Goal: Find specific page/section: Find specific page/section

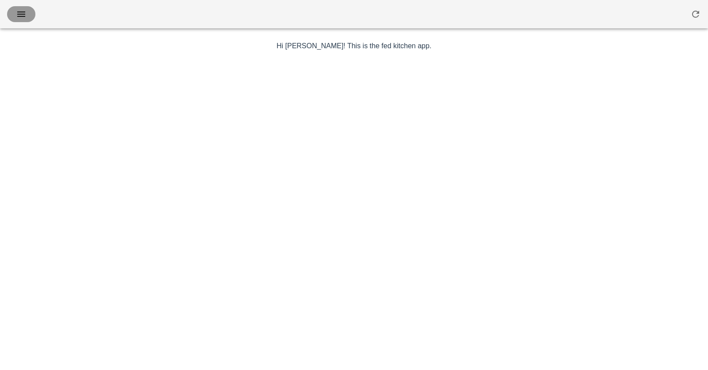
click at [26, 19] on icon "button" at bounding box center [21, 14] width 11 height 11
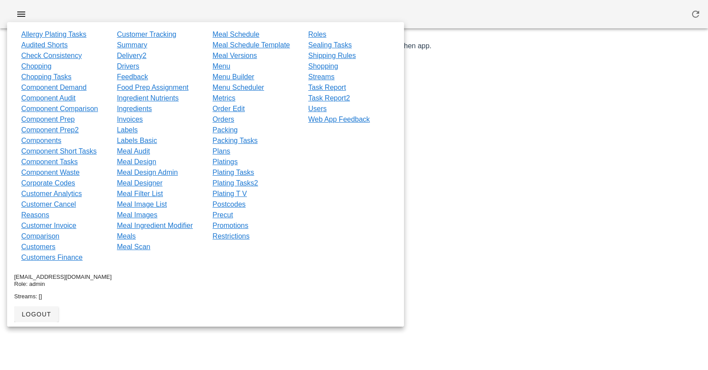
click at [55, 15] on div at bounding box center [354, 14] width 708 height 28
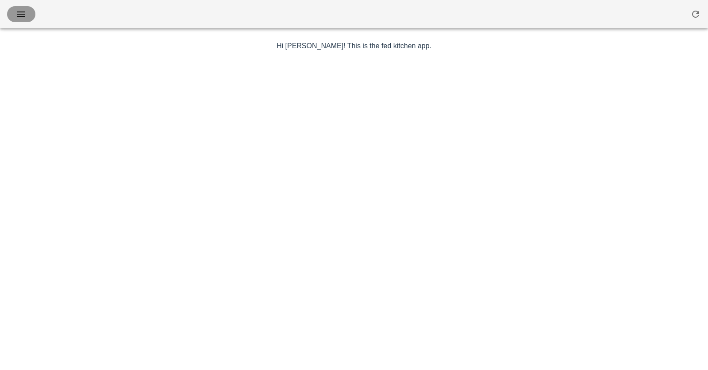
click at [14, 11] on span "button" at bounding box center [21, 14] width 14 height 11
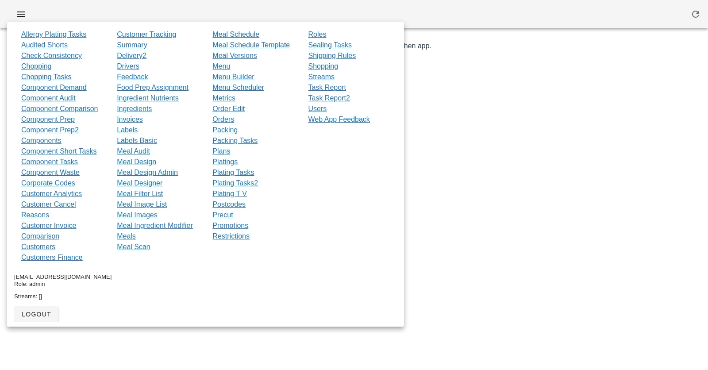
click at [206, 14] on div at bounding box center [354, 14] width 708 height 28
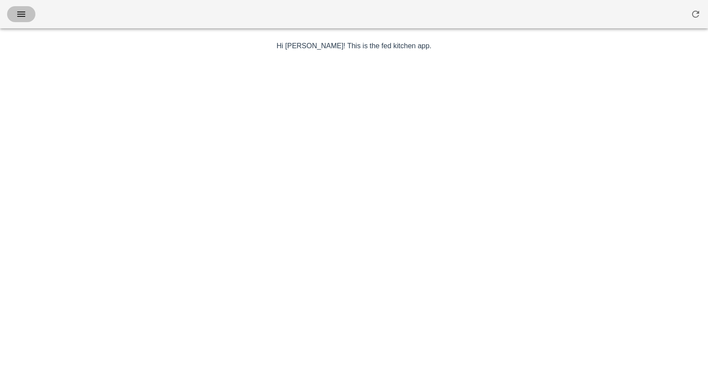
click at [27, 11] on span "button" at bounding box center [21, 14] width 14 height 11
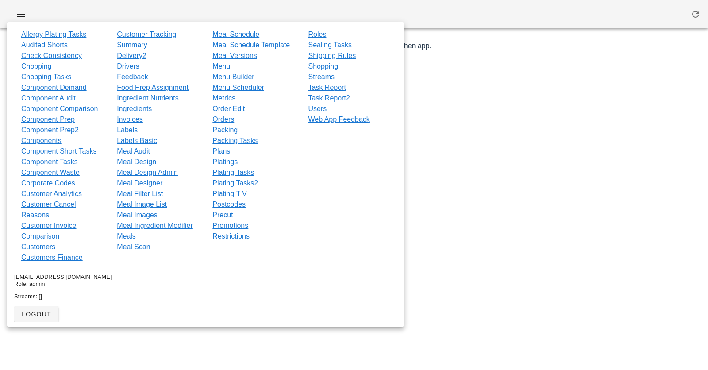
click at [146, 15] on div at bounding box center [354, 14] width 708 height 28
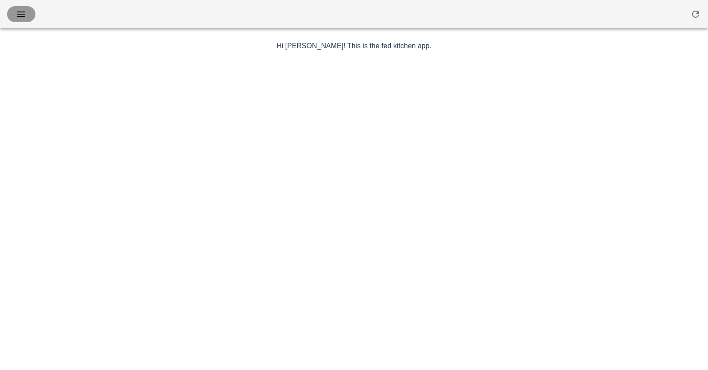
click at [25, 12] on icon "button" at bounding box center [21, 14] width 11 height 11
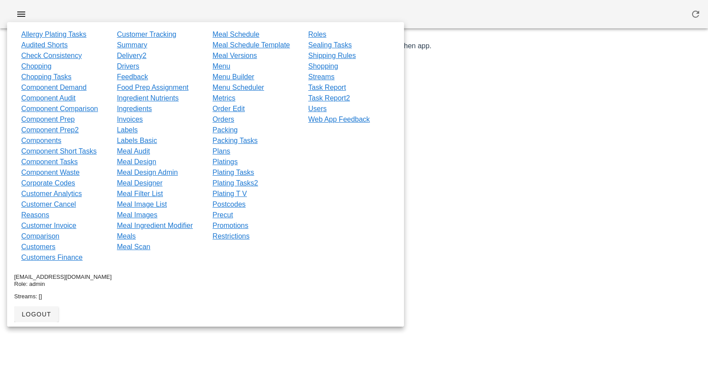
click at [413, 203] on div at bounding box center [353, 213] width 513 height 310
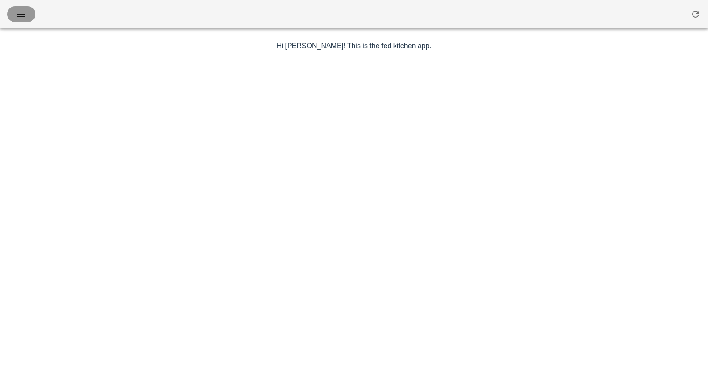
click at [20, 15] on icon "button" at bounding box center [21, 14] width 11 height 11
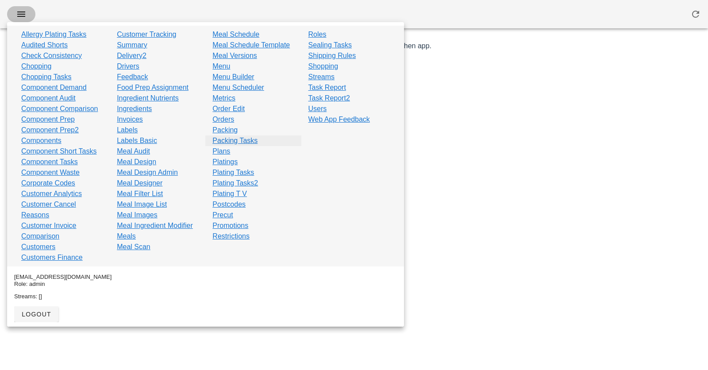
scroll to position [3, 0]
click at [132, 142] on link "Labels Basic" at bounding box center [137, 140] width 40 height 11
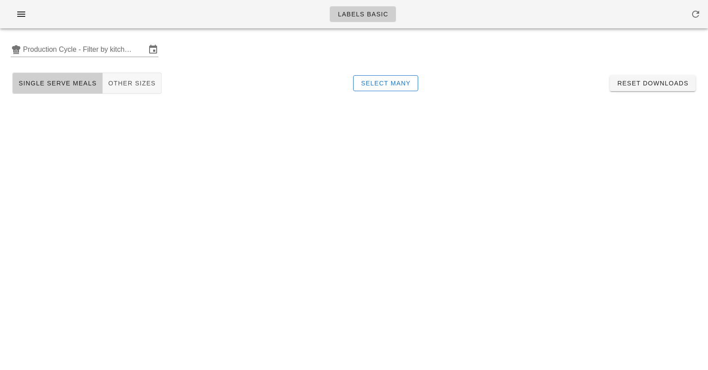
click at [197, 81] on div "Single Serve Meals Other Sizes Select Many Reset Downloads" at bounding box center [353, 83] width 697 height 28
click at [121, 77] on button "Other Sizes" at bounding box center [132, 83] width 59 height 21
click at [64, 80] on span "Single Serve Meals" at bounding box center [57, 83] width 79 height 7
click at [112, 53] on input "Production Cycle - Filter by kitchen production schedules" at bounding box center [84, 49] width 123 height 14
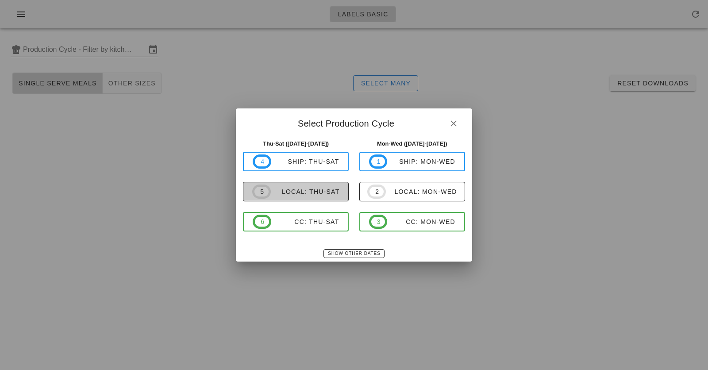
click at [291, 188] on div "local: Thu-Sat" at bounding box center [305, 191] width 69 height 7
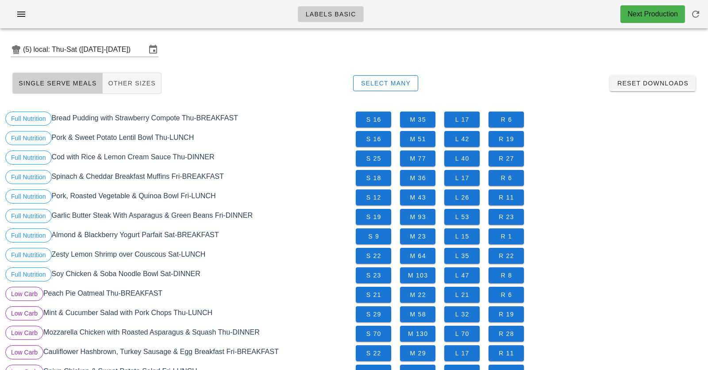
drag, startPoint x: 273, startPoint y: 75, endPoint x: 616, endPoint y: 73, distance: 342.3
click at [616, 73] on div "Single Serve Meals Other Sizes Select Many Reset Downloads" at bounding box center [353, 83] width 697 height 28
drag, startPoint x: 552, startPoint y: 22, endPoint x: 623, endPoint y: 270, distance: 257.7
click at [594, 207] on div "S 19 M 93 L 53 R 23" at bounding box center [529, 216] width 350 height 19
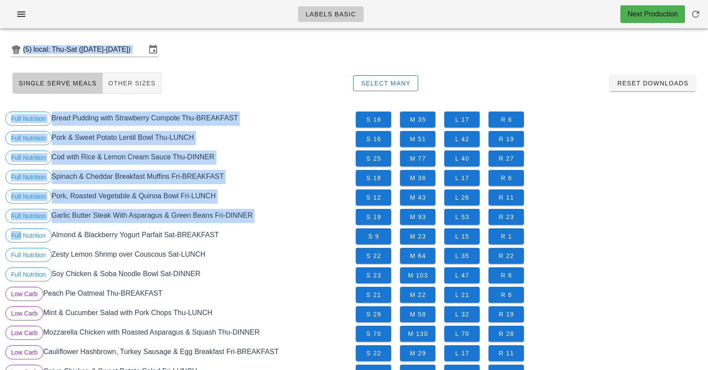
drag, startPoint x: 594, startPoint y: 207, endPoint x: 517, endPoint y: 12, distance: 209.5
click at [517, 12] on div "Labels Basic Next Production" at bounding box center [354, 14] width 708 height 28
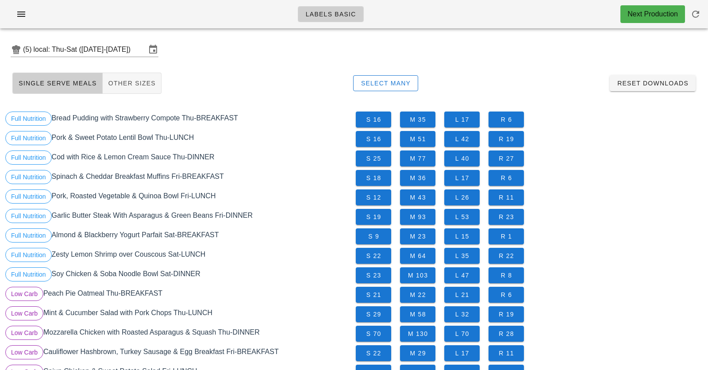
click at [521, 31] on div "Labels Basic Next Production" at bounding box center [354, 17] width 708 height 35
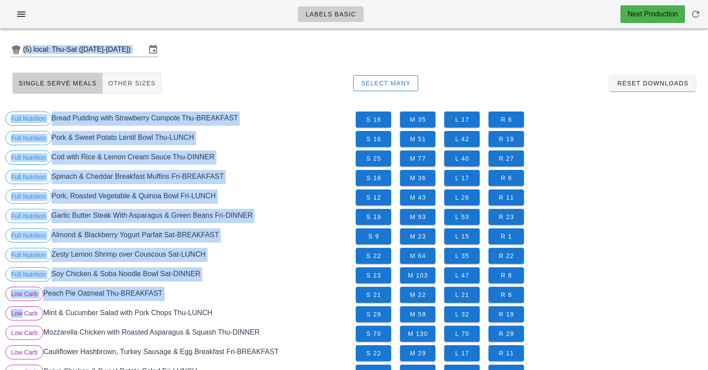
drag, startPoint x: 521, startPoint y: 31, endPoint x: 583, endPoint y: 306, distance: 282.0
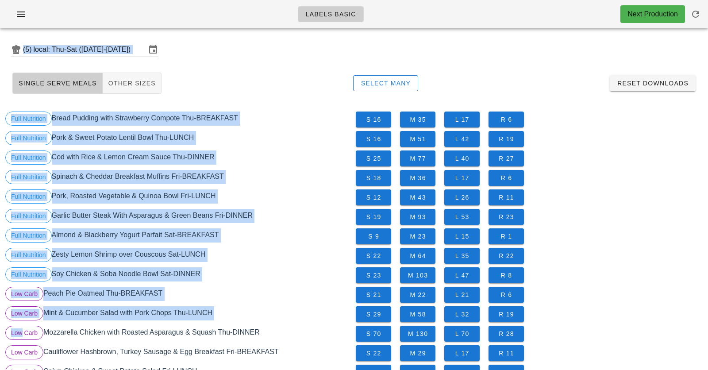
click at [583, 306] on div "S 29 M 58 L 32 R 19" at bounding box center [529, 313] width 350 height 19
drag, startPoint x: 583, startPoint y: 306, endPoint x: 551, endPoint y: 88, distance: 219.9
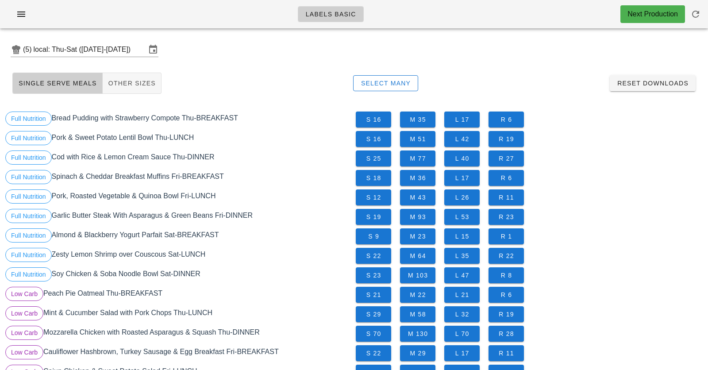
click at [551, 88] on div "Single Serve Meals Other Sizes Select Many Reset Downloads" at bounding box center [353, 83] width 697 height 28
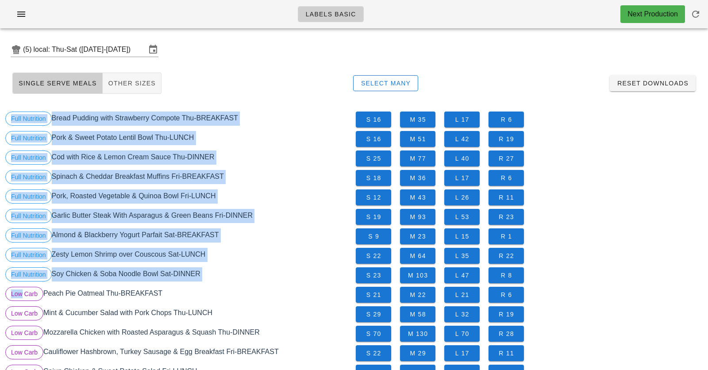
drag, startPoint x: 551, startPoint y: 88, endPoint x: 595, endPoint y: 308, distance: 224.2
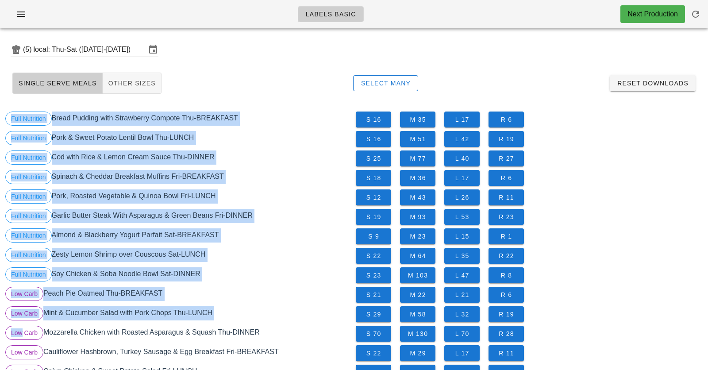
click at [595, 308] on div "S 29 M 58 L 32 R 19" at bounding box center [529, 313] width 350 height 19
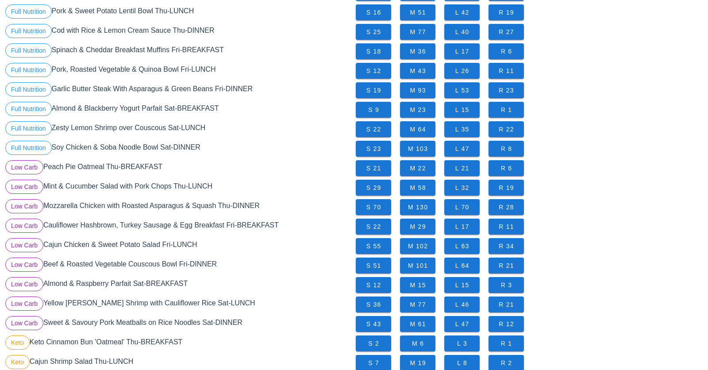
scroll to position [126, 0]
drag, startPoint x: 254, startPoint y: 99, endPoint x: 540, endPoint y: 234, distance: 316.3
click at [567, 252] on div "S 55 M 102 L 63 R 34" at bounding box center [529, 246] width 350 height 19
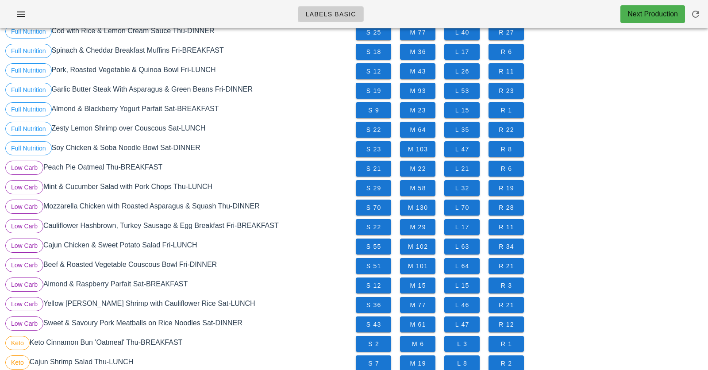
scroll to position [0, 0]
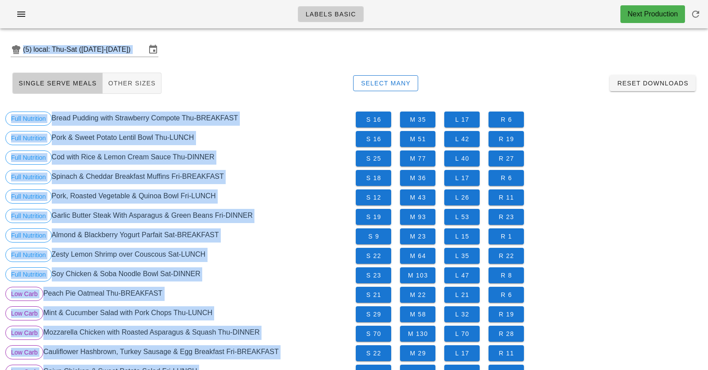
drag, startPoint x: 567, startPoint y: 252, endPoint x: 115, endPoint y: -55, distance: 546.0
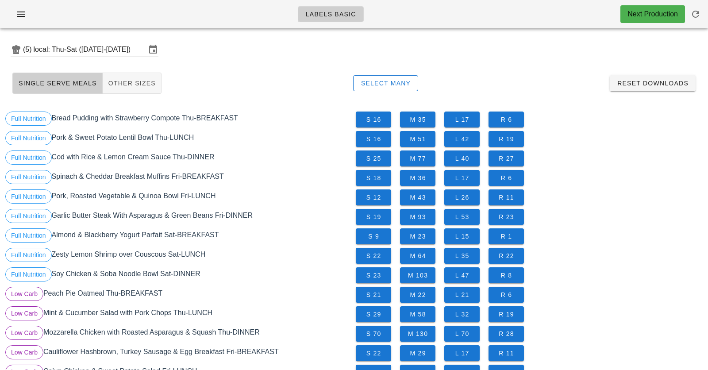
click at [238, 118] on div "Full Nutrition Bread Pudding with Strawberry Compote Thu-BREAKFAST" at bounding box center [179, 119] width 350 height 19
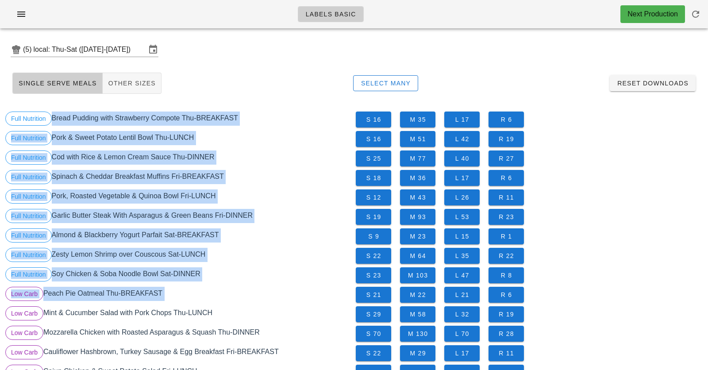
drag, startPoint x: 238, startPoint y: 118, endPoint x: 299, endPoint y: 305, distance: 196.8
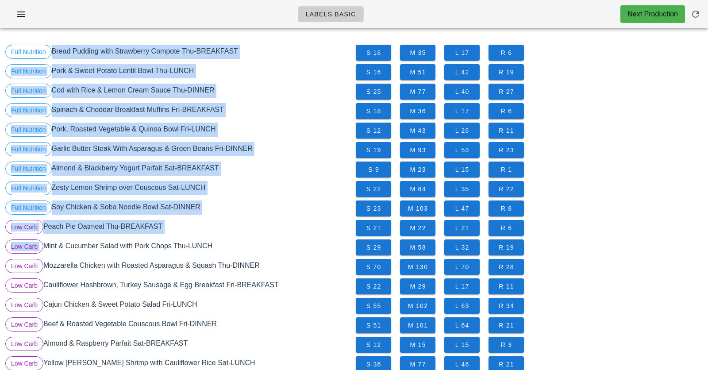
scroll to position [43, 0]
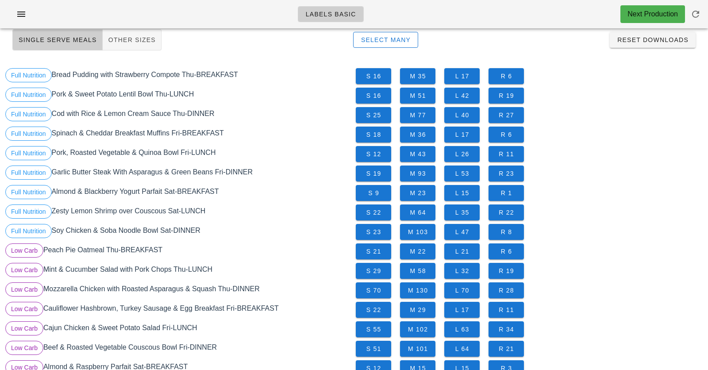
click at [145, 78] on div "Full Nutrition Bread Pudding with Strawberry Compote Thu-BREAKFAST" at bounding box center [179, 75] width 350 height 19
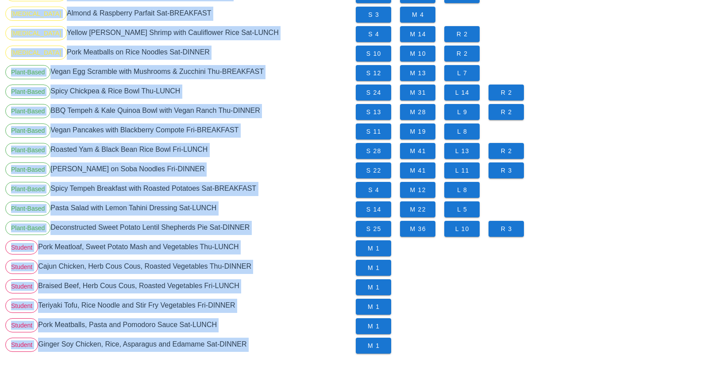
scroll to position [770, 0]
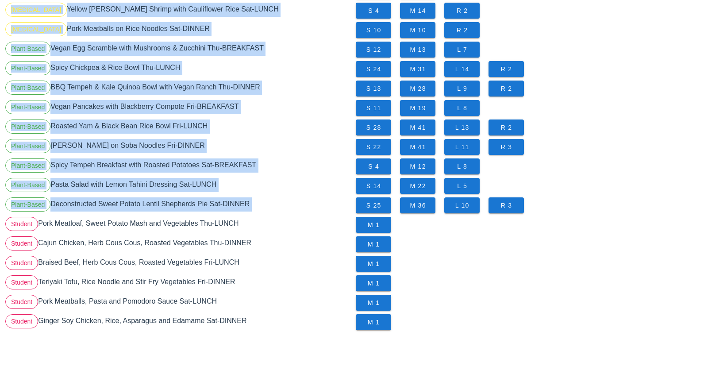
drag, startPoint x: 145, startPoint y: 78, endPoint x: 187, endPoint y: 208, distance: 136.6
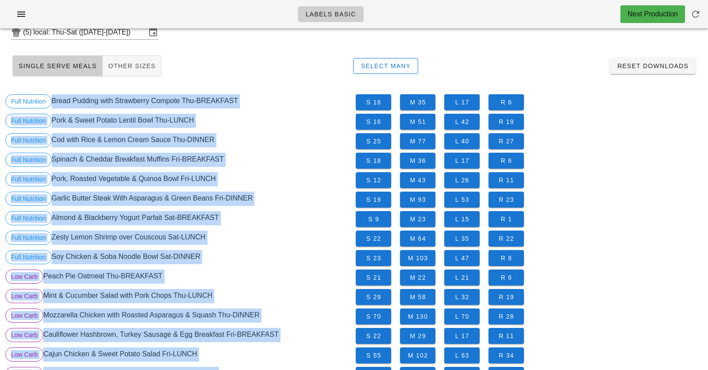
scroll to position [0, 0]
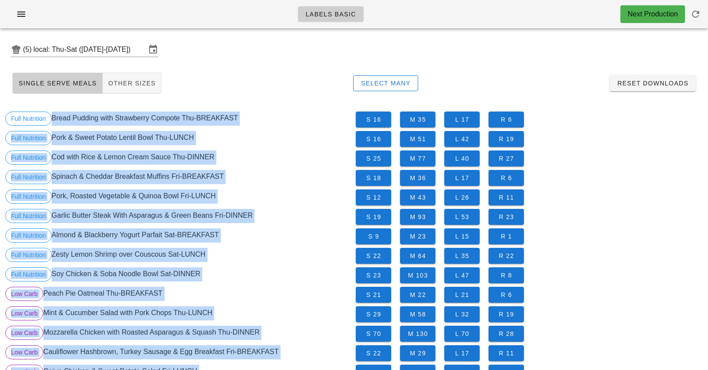
click at [177, 116] on div "Full Nutrition Bread Pudding with Strawberry Compote Thu-BREAKFAST" at bounding box center [179, 119] width 350 height 19
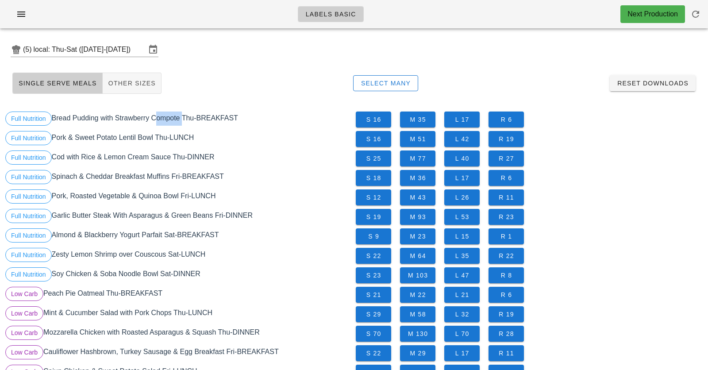
click at [177, 116] on div "Full Nutrition Bread Pudding with Strawberry Compote Thu-BREAKFAST" at bounding box center [179, 119] width 350 height 19
click at [223, 97] on div "Single Serve Meals Other Sizes Select Many Reset Downloads" at bounding box center [353, 83] width 697 height 28
click at [61, 14] on div "Labels Basic Next Production" at bounding box center [354, 14] width 708 height 28
drag, startPoint x: 61, startPoint y: 14, endPoint x: 231, endPoint y: 78, distance: 182.5
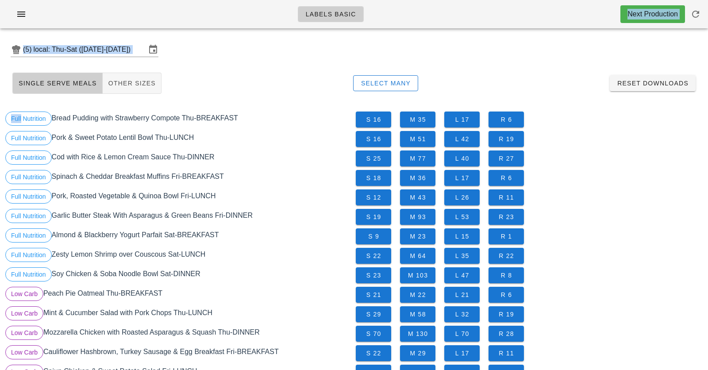
click at [231, 78] on div "Single Serve Meals Other Sizes Select Many Reset Downloads" at bounding box center [353, 83] width 697 height 28
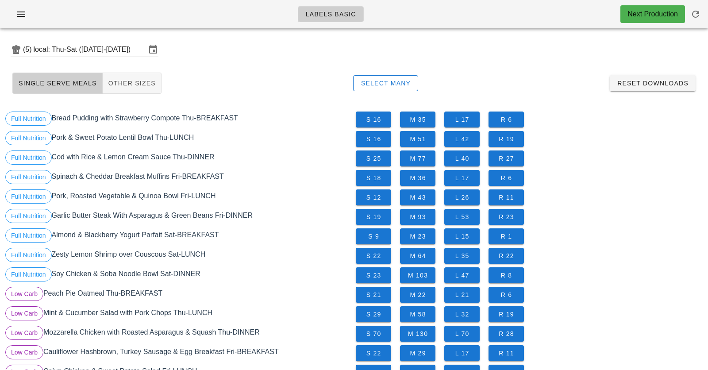
click at [241, 83] on div "Single Serve Meals Other Sizes Select Many Reset Downloads" at bounding box center [353, 83] width 697 height 28
click at [204, 77] on div "Single Serve Meals Other Sizes Select Many Reset Downloads" at bounding box center [353, 83] width 697 height 28
click at [202, 114] on div "Full Nutrition Bread Pudding with Strawberry Compote Thu-BREAKFAST" at bounding box center [179, 119] width 350 height 19
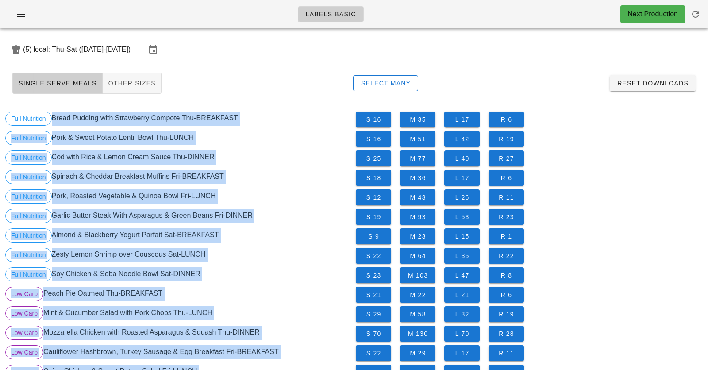
drag, startPoint x: 202, startPoint y: 114, endPoint x: 258, endPoint y: 374, distance: 266.1
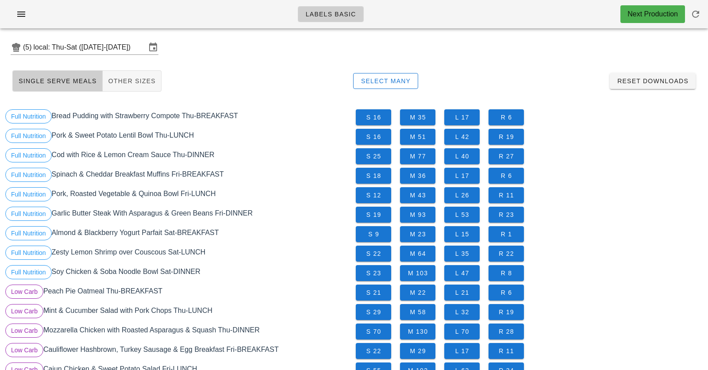
click at [161, 74] on div "Single Serve Meals Other Sizes Select Many Reset Downloads" at bounding box center [353, 81] width 697 height 28
click at [128, 80] on span "Other Sizes" at bounding box center [132, 80] width 48 height 7
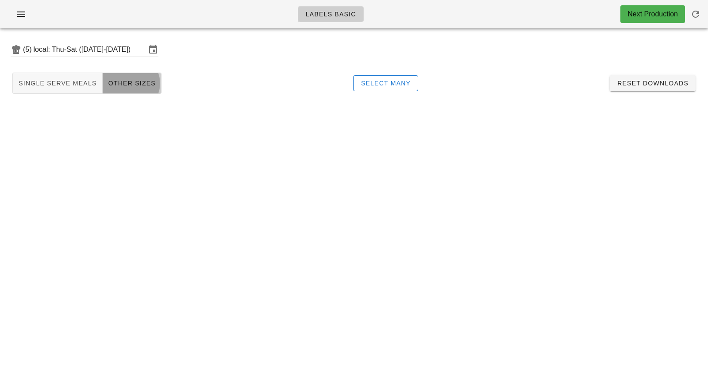
scroll to position [0, 0]
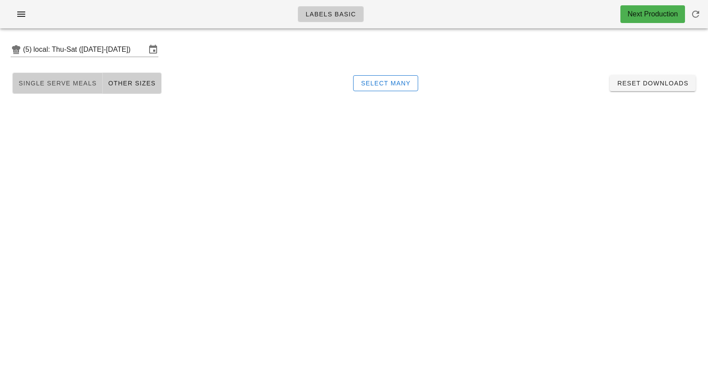
click at [76, 88] on button "Single Serve Meals" at bounding box center [57, 83] width 90 height 21
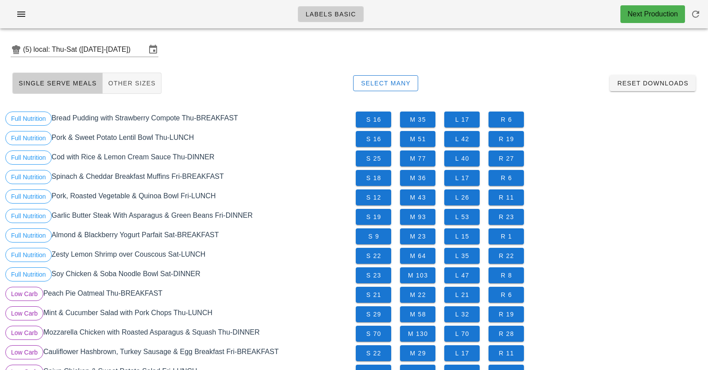
click at [212, 81] on div "Single Serve Meals Other Sizes Select Many Reset Downloads" at bounding box center [353, 83] width 697 height 28
drag, startPoint x: 212, startPoint y: 81, endPoint x: 468, endPoint y: 81, distance: 256.1
click at [468, 81] on div "Single Serve Meals Other Sizes Select Many Reset Downloads" at bounding box center [353, 83] width 697 height 28
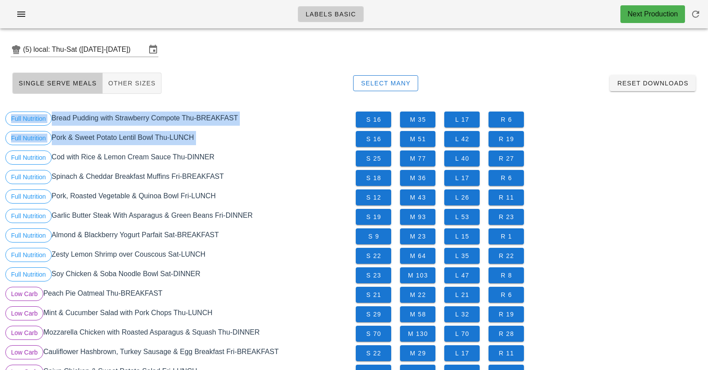
drag, startPoint x: 479, startPoint y: 50, endPoint x: 639, endPoint y: 140, distance: 183.4
click at [639, 141] on div "S 16 M 51 L 42 R 19" at bounding box center [529, 138] width 350 height 19
drag, startPoint x: 551, startPoint y: 50, endPoint x: 628, endPoint y: 264, distance: 227.9
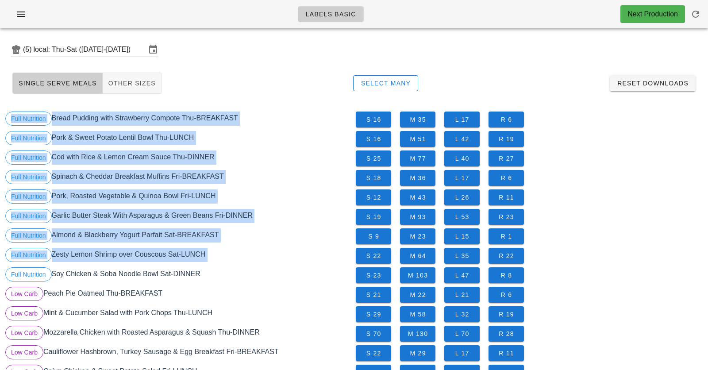
click at [628, 264] on div "S 22 M 64 L 35 R 22" at bounding box center [529, 255] width 350 height 19
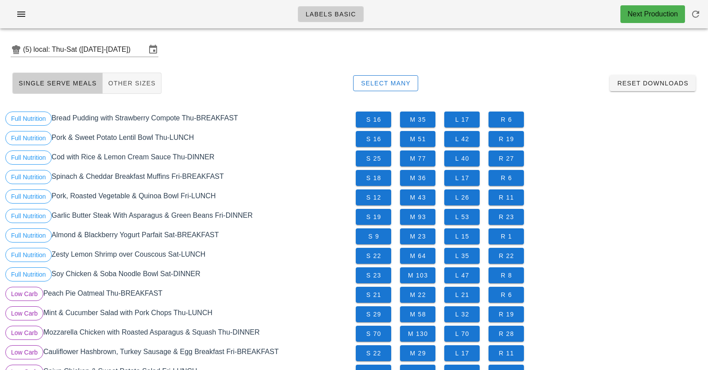
click at [628, 264] on div "S 22 M 64 L 35 R 22" at bounding box center [529, 255] width 350 height 19
click at [223, 87] on div "Single Serve Meals Other Sizes Select Many Reset Downloads" at bounding box center [353, 83] width 697 height 28
drag, startPoint x: 224, startPoint y: 102, endPoint x: 368, endPoint y: 356, distance: 291.9
click at [233, 96] on div "Single Serve Meals Other Sizes Select Many Reset Downloads" at bounding box center [353, 83] width 697 height 28
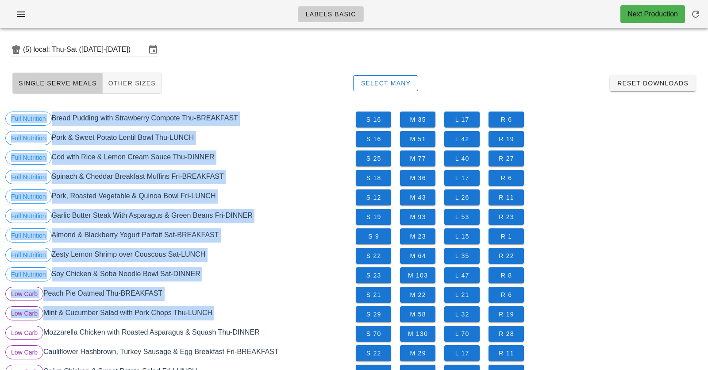
scroll to position [44, 0]
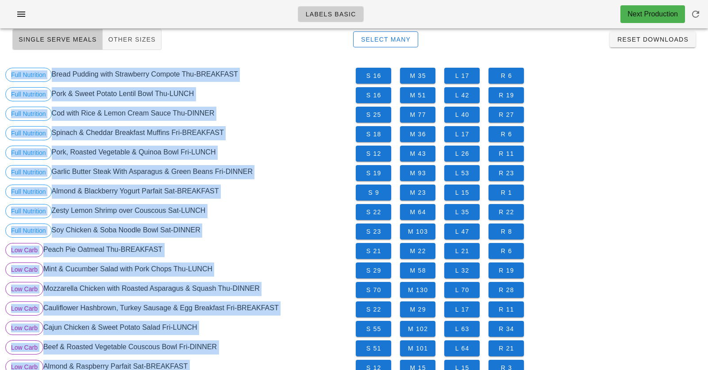
drag, startPoint x: 233, startPoint y: 96, endPoint x: 309, endPoint y: 387, distance: 301.3
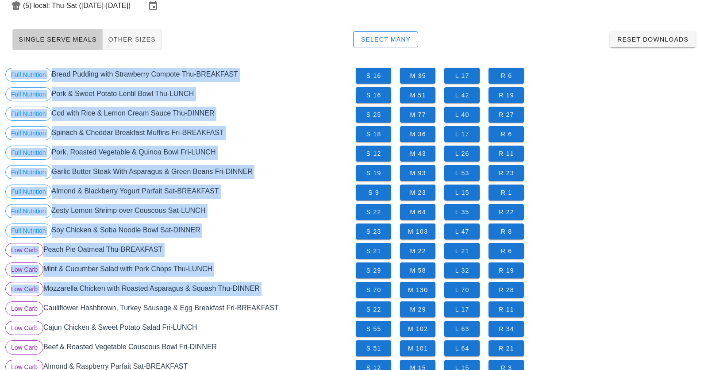
drag, startPoint x: 237, startPoint y: 54, endPoint x: 291, endPoint y: 301, distance: 253.2
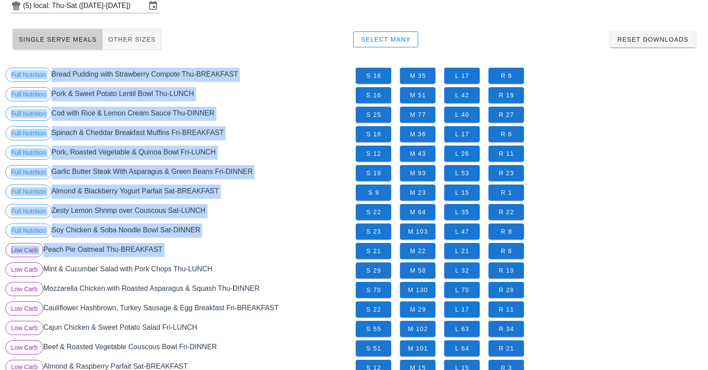
drag, startPoint x: 233, startPoint y: 64, endPoint x: 265, endPoint y: 245, distance: 184.2
click at [260, 224] on div "Full Nutrition Soy Chicken & Soba Noodle Bowl Sat-DINNER" at bounding box center [179, 231] width 350 height 19
drag, startPoint x: 260, startPoint y: 224, endPoint x: 241, endPoint y: 52, distance: 173.6
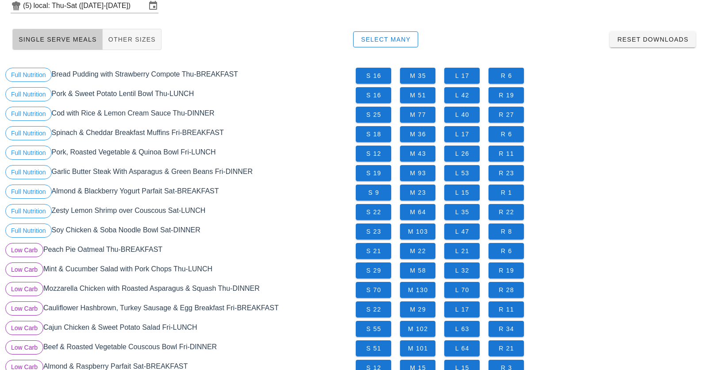
click at [241, 52] on div "Single Serve Meals Other Sizes Select Many Reset Downloads" at bounding box center [353, 39] width 697 height 28
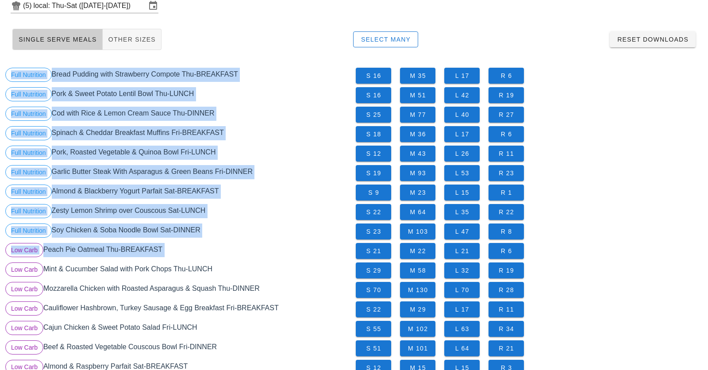
drag, startPoint x: 241, startPoint y: 52, endPoint x: 267, endPoint y: 243, distance: 192.8
click at [267, 242] on div "Low Carb Peach Pie Oatmeal Thu-BREAKFAST" at bounding box center [179, 250] width 350 height 19
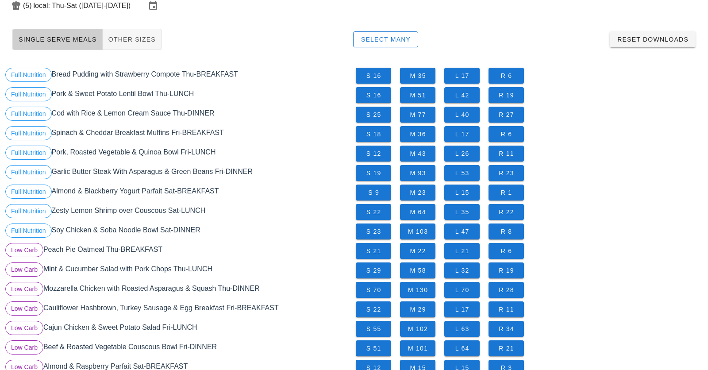
scroll to position [0, 0]
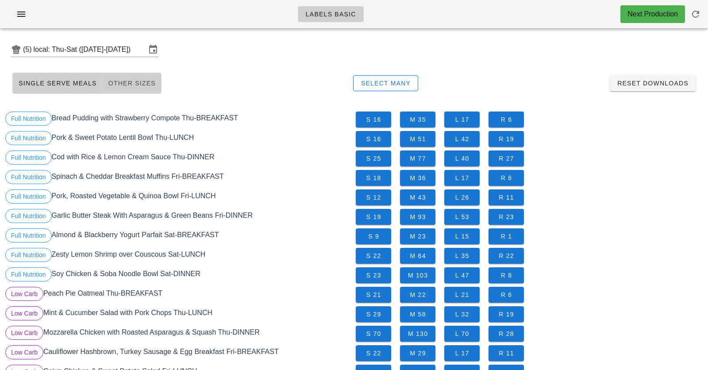
click at [142, 83] on span "Other Sizes" at bounding box center [132, 83] width 48 height 7
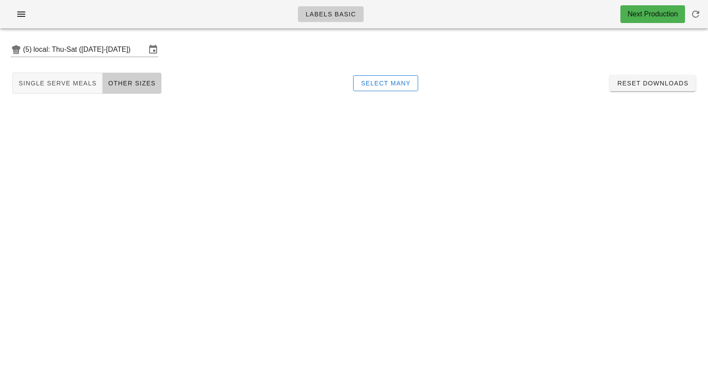
click at [202, 77] on div "Single Serve Meals Other Sizes Select Many Reset Downloads" at bounding box center [353, 83] width 697 height 28
click at [46, 74] on button "Single Serve Meals" at bounding box center [57, 83] width 90 height 21
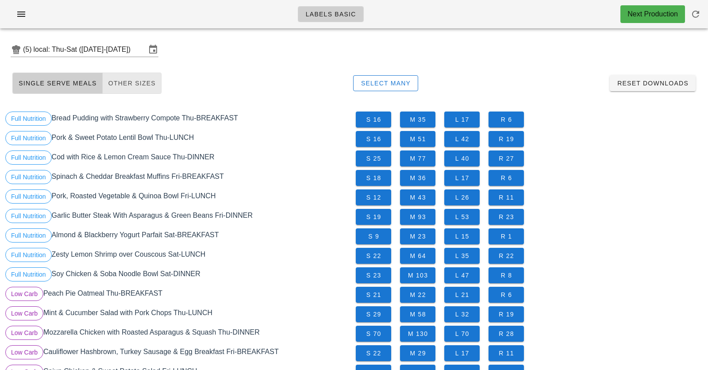
click at [284, 58] on div "(5) local: Thu-Sat ([DATE]-[DATE])" at bounding box center [354, 49] width 708 height 28
drag, startPoint x: 142, startPoint y: 83, endPoint x: 368, endPoint y: 79, distance: 226.9
click at [368, 80] on span "Select Many" at bounding box center [385, 83] width 50 height 7
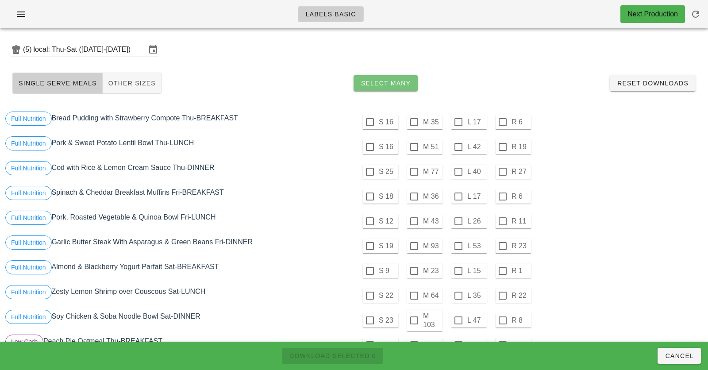
click at [383, 84] on span "Select Many" at bounding box center [385, 83] width 50 height 7
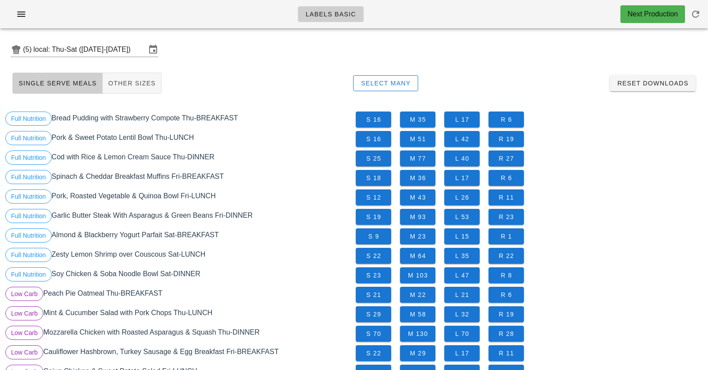
drag, startPoint x: 368, startPoint y: 79, endPoint x: 364, endPoint y: 54, distance: 25.1
click at [364, 54] on div "(5) local: Thu-Sat ([DATE]-[DATE])" at bounding box center [354, 49] width 708 height 28
click at [373, 78] on button "Select Many" at bounding box center [385, 83] width 65 height 16
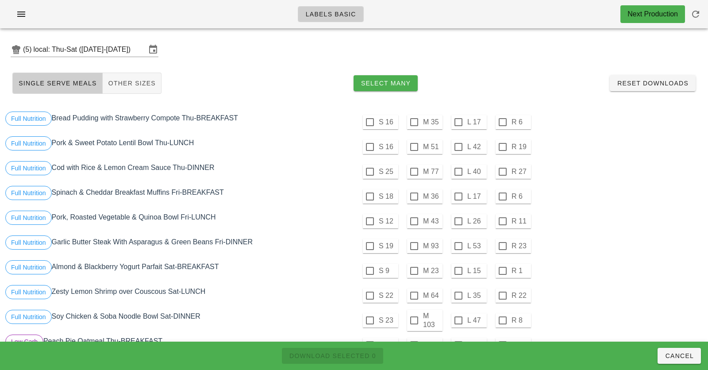
click at [368, 59] on div "(5) local: Thu-Sat ([DATE]-[DATE])" at bounding box center [354, 49] width 708 height 28
click at [369, 80] on span "Select Many" at bounding box center [385, 83] width 50 height 7
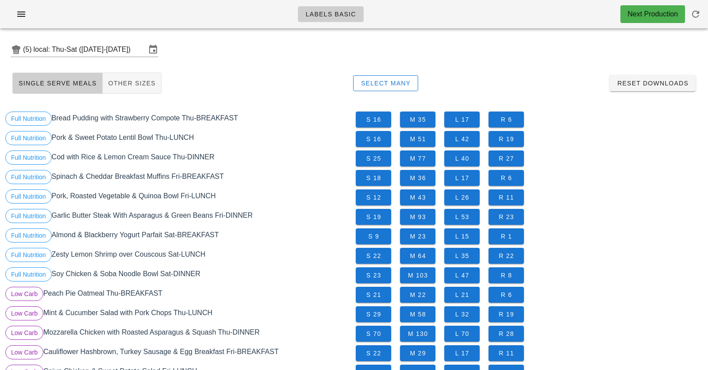
click at [334, 51] on div "(5) local: Thu-Sat ([DATE]-[DATE])" at bounding box center [354, 49] width 708 height 28
click at [133, 82] on span "Other Sizes" at bounding box center [132, 83] width 48 height 7
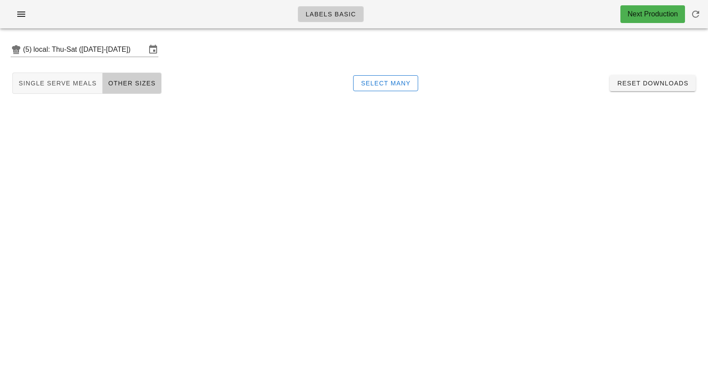
drag, startPoint x: 364, startPoint y: 54, endPoint x: 257, endPoint y: 46, distance: 107.8
click at [257, 46] on div "(5) local: Thu-Sat ([DATE]-[DATE])" at bounding box center [354, 49] width 708 height 28
click at [252, 17] on div "Labels Basic Next Production" at bounding box center [354, 14] width 708 height 28
click at [306, 42] on div "(5) local: Thu-Sat ([DATE]-[DATE])" at bounding box center [354, 49] width 708 height 28
click at [267, 61] on div "(5) local: Thu-Sat ([DATE]-[DATE])" at bounding box center [354, 49] width 708 height 28
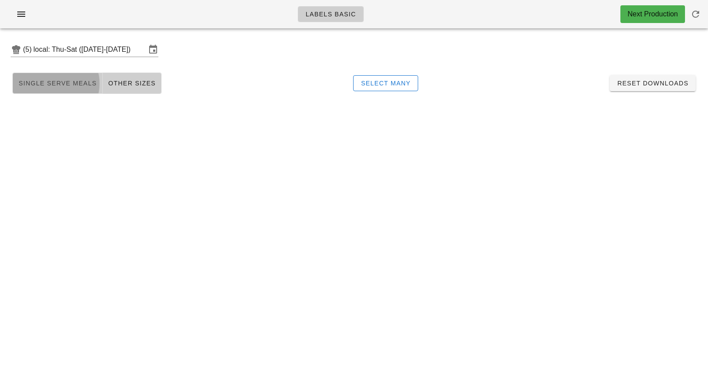
click at [77, 91] on button "Single Serve Meals" at bounding box center [57, 83] width 90 height 21
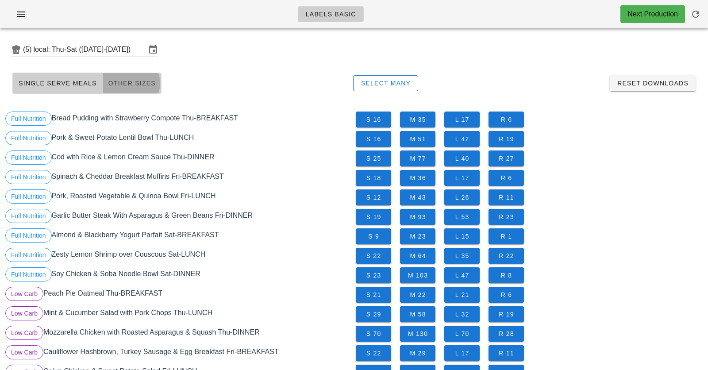
click at [117, 90] on button "Other Sizes" at bounding box center [132, 83] width 59 height 21
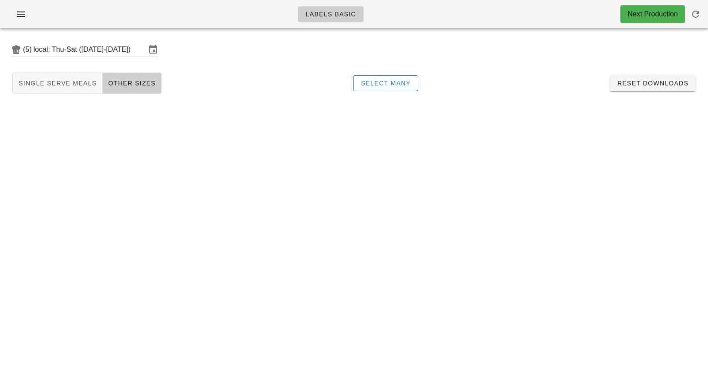
click at [187, 79] on div "Single Serve Meals Other Sizes Select Many Reset Downloads" at bounding box center [353, 83] width 697 height 28
drag, startPoint x: 187, startPoint y: 54, endPoint x: 187, endPoint y: 184, distance: 130.0
click at [187, 184] on div "Labels Basic Next Production (5) local: Thu-Sat ([DATE]-[DATE]) Single Serve Me…" at bounding box center [354, 185] width 708 height 370
click at [191, 80] on div "Single Serve Meals Other Sizes Select Many Reset Downloads" at bounding box center [353, 83] width 697 height 28
drag, startPoint x: 191, startPoint y: 80, endPoint x: 191, endPoint y: -23, distance: 103.5
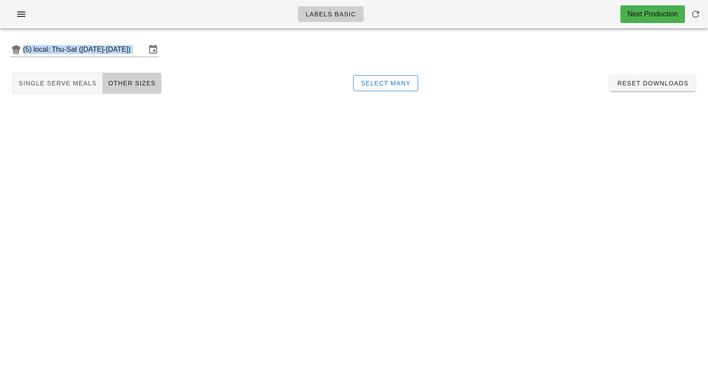
click at [191, 0] on html "Labels Basic Next Production (5) local: Thu-Sat ([DATE]-[DATE]) Single Serve Me…" at bounding box center [354, 185] width 708 height 370
click at [191, 12] on div "Labels Basic Next Production" at bounding box center [354, 14] width 708 height 28
click at [201, 86] on div "Single Serve Meals Other Sizes Select Many Reset Downloads" at bounding box center [353, 83] width 697 height 28
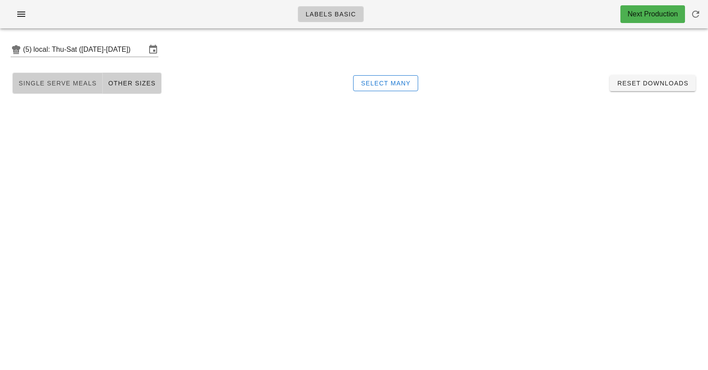
click at [50, 84] on span "Single Serve Meals" at bounding box center [57, 83] width 79 height 7
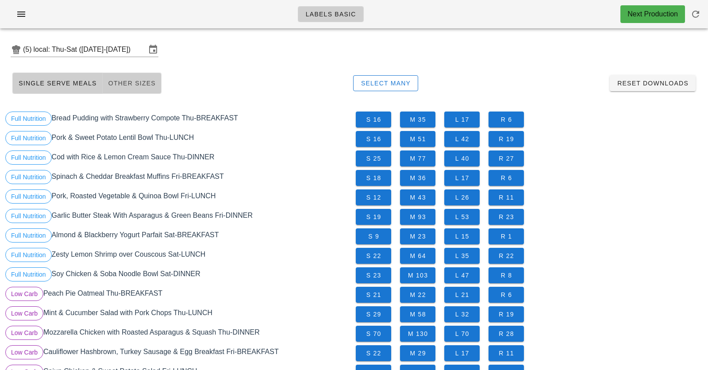
click at [103, 78] on button "Other Sizes" at bounding box center [132, 83] width 59 height 21
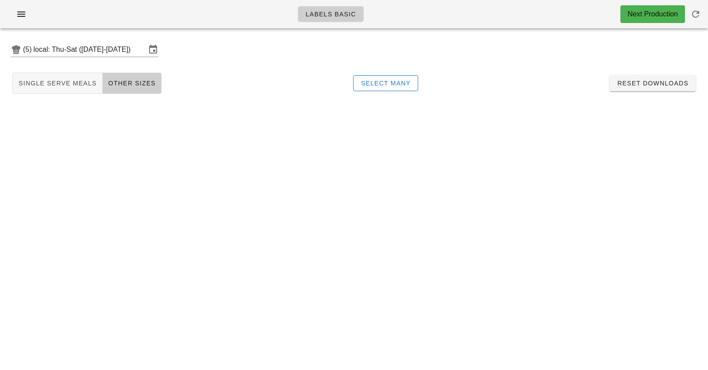
click at [320, 37] on div "(5) local: Thu-Sat ([DATE]-[DATE])" at bounding box center [354, 49] width 708 height 28
drag, startPoint x: 320, startPoint y: 37, endPoint x: 504, endPoint y: 137, distance: 209.6
click at [504, 137] on div "Labels Basic Next Production (5) local: Thu-Sat ([DATE]-[DATE]) Single Serve Me…" at bounding box center [354, 185] width 708 height 370
click at [58, 88] on button "Single Serve Meals" at bounding box center [57, 83] width 90 height 21
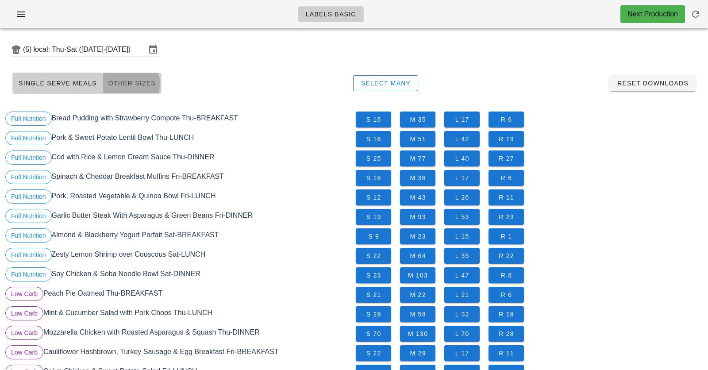
click at [137, 87] on button "Other Sizes" at bounding box center [132, 83] width 59 height 21
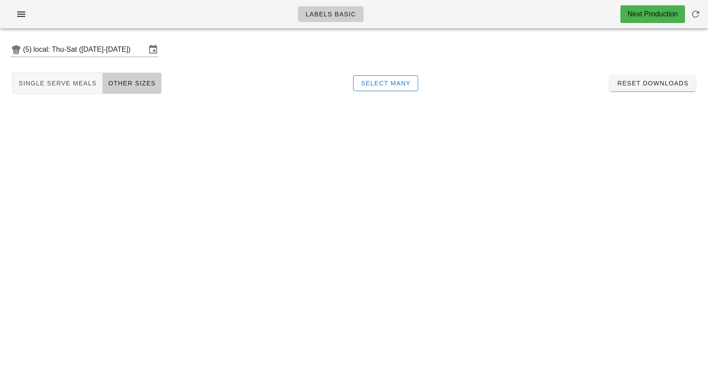
click at [204, 82] on div "Single Serve Meals Other Sizes Select Many Reset Downloads" at bounding box center [353, 83] width 697 height 28
drag, startPoint x: 49, startPoint y: 81, endPoint x: 191, endPoint y: 81, distance: 142.0
click at [49, 81] on span "Single Serve Meals" at bounding box center [57, 83] width 79 height 7
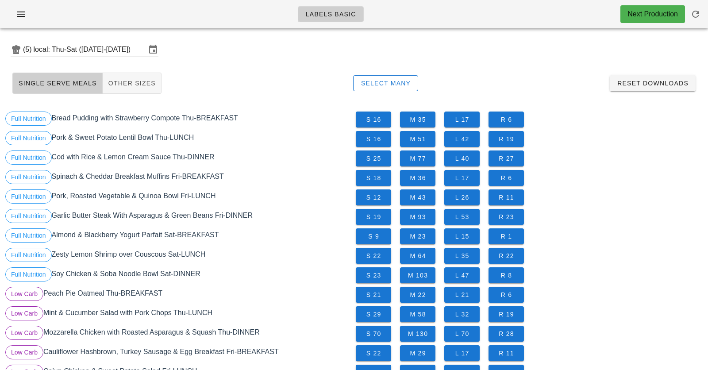
click at [192, 81] on div "Single Serve Meals Other Sizes Select Many Reset Downloads" at bounding box center [353, 83] width 697 height 28
click at [69, 44] on input "local: Thu-Sat ([DATE]-[DATE])" at bounding box center [90, 49] width 112 height 14
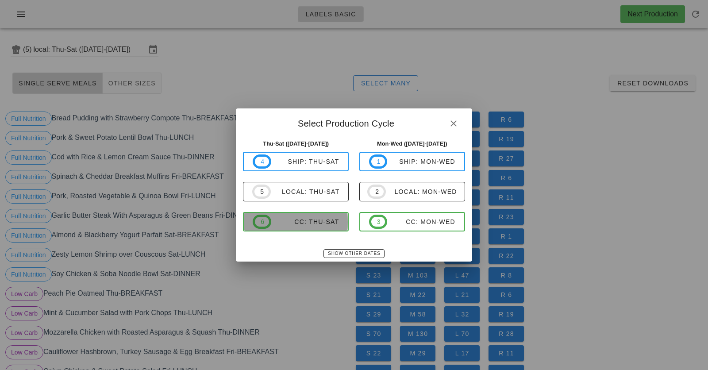
click at [284, 218] on div "CC: Thu-Sat" at bounding box center [305, 221] width 68 height 7
type input "CC: Thu-Sat ([DATE]-[DATE])"
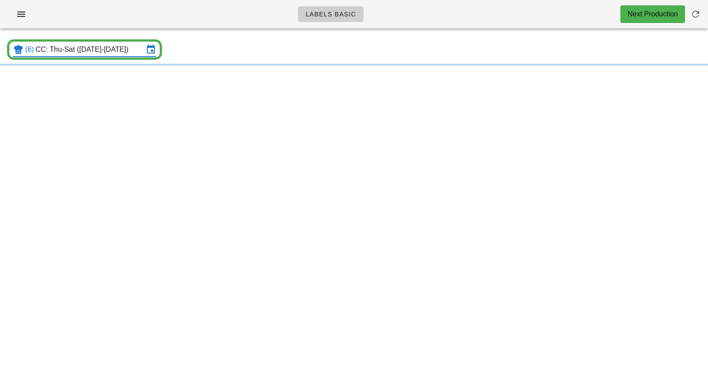
click at [269, 52] on div "(6) CC: Thu-Sat ([DATE]-[DATE])" at bounding box center [354, 49] width 708 height 28
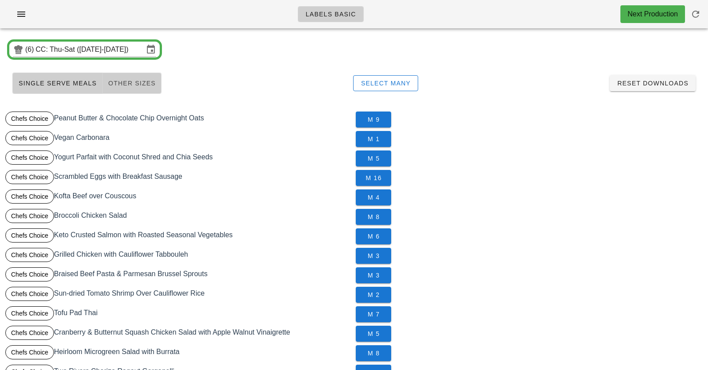
click at [125, 82] on span "Other Sizes" at bounding box center [132, 83] width 48 height 7
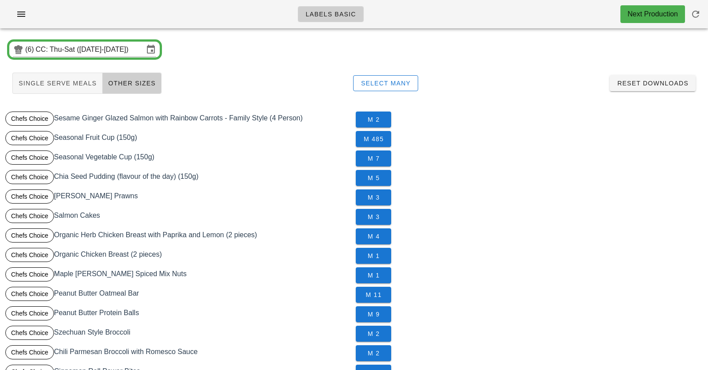
click at [292, 78] on div "Single Serve Meals Other Sizes Select Many Reset Downloads" at bounding box center [353, 83] width 697 height 28
click at [18, 16] on icon "button" at bounding box center [21, 14] width 11 height 11
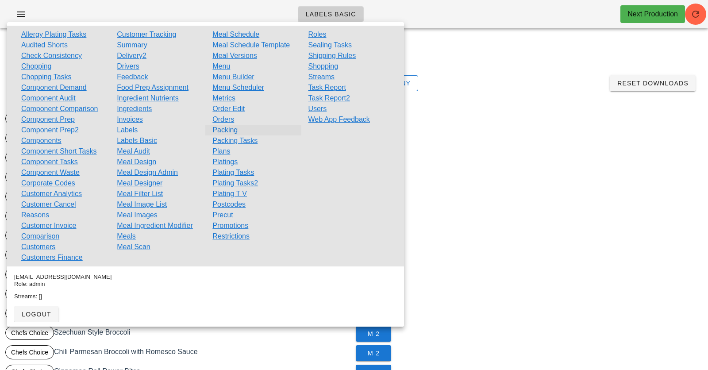
click at [230, 131] on link "Packing" at bounding box center [224, 130] width 25 height 11
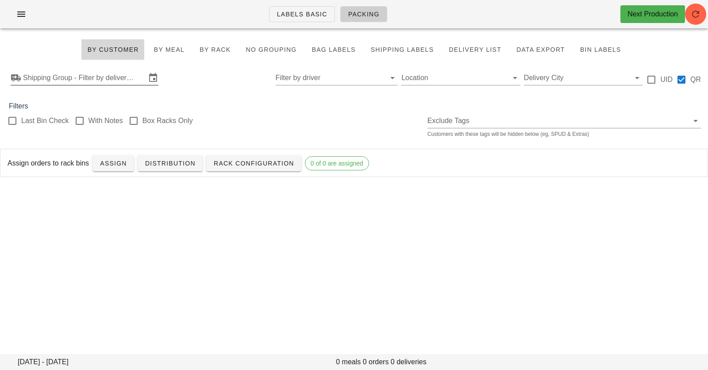
click at [69, 77] on input "Shipping Group - Filter by delivery logistics" at bounding box center [84, 78] width 123 height 14
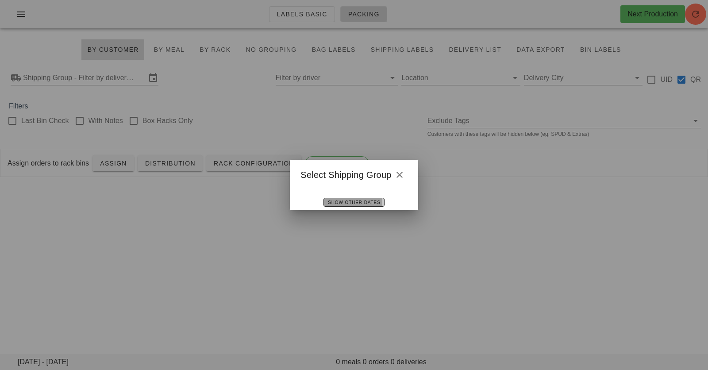
click at [338, 203] on div "Select Shipping Group Show Other Dates" at bounding box center [354, 185] width 128 height 50
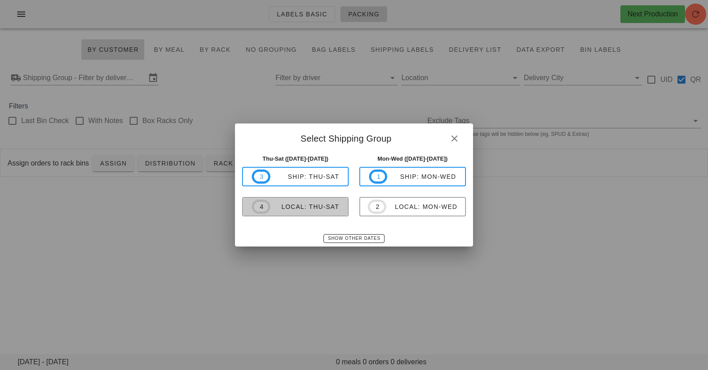
click at [293, 207] on div "local: Thu-Sat" at bounding box center [304, 206] width 69 height 7
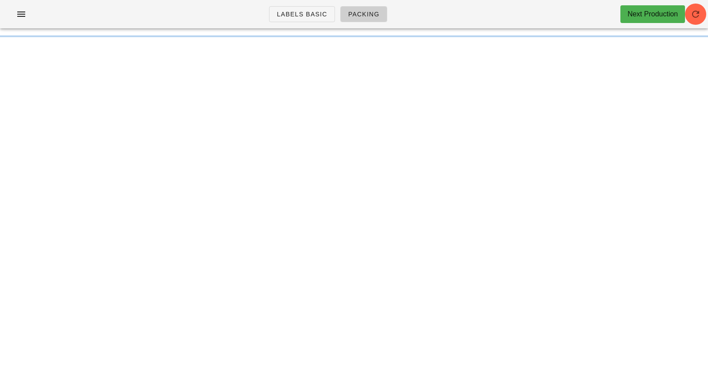
click at [223, 13] on div "Labels Basic Packing Next Production" at bounding box center [354, 14] width 708 height 28
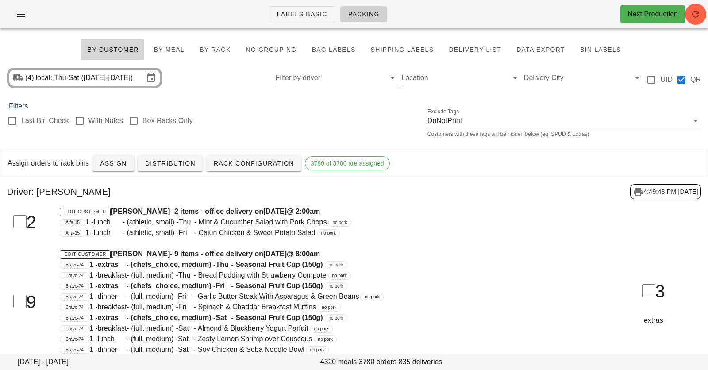
click at [228, 76] on div "(4) local: Thu-Sat ([DATE]-[DATE]) Filter by driver Location Delivery City UID …" at bounding box center [354, 78] width 708 height 28
drag, startPoint x: 228, startPoint y: 76, endPoint x: 333, endPoint y: 170, distance: 141.2
click at [322, 123] on div "Last Bin Check With Notes Box Racks Only Exclude Tags DoNotPrint Customers with…" at bounding box center [354, 125] width 708 height 28
drag, startPoint x: 229, startPoint y: 68, endPoint x: 277, endPoint y: 116, distance: 68.2
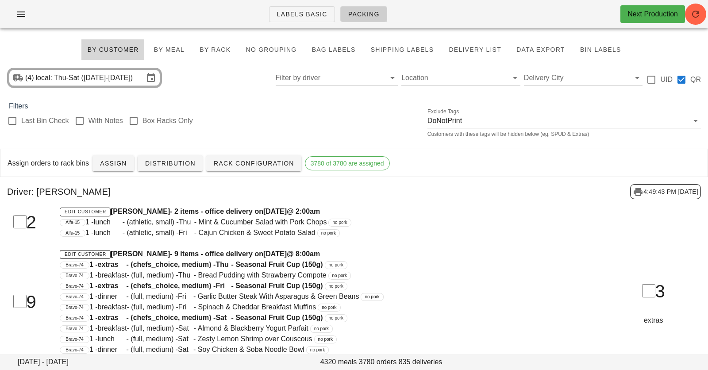
click at [277, 116] on div "Last Bin Check With Notes Box Racks Only Exclude Tags DoNotPrint Customers with…" at bounding box center [354, 125] width 708 height 28
